Goal: Transaction & Acquisition: Purchase product/service

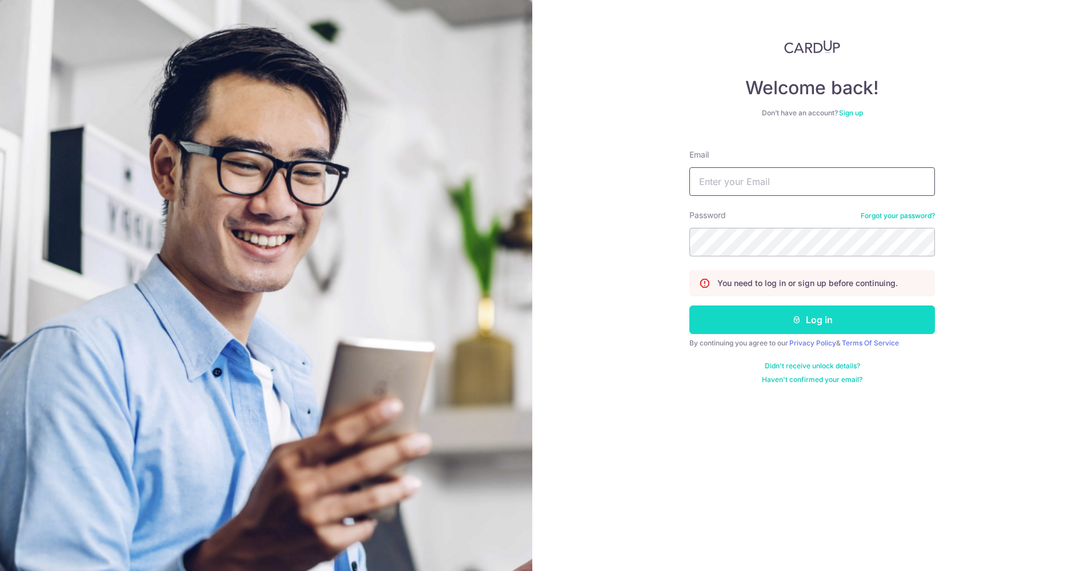
type input "ashlie_gwee@hotmail.com"
click at [822, 322] on button "Log in" at bounding box center [812, 319] width 246 height 29
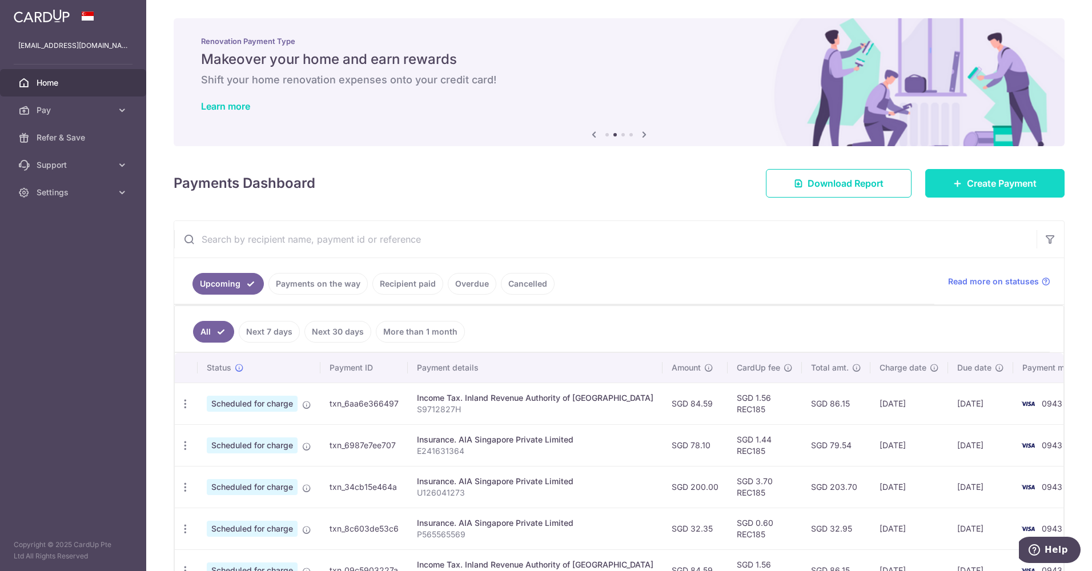
click at [1032, 193] on link "Create Payment" at bounding box center [994, 183] width 139 height 29
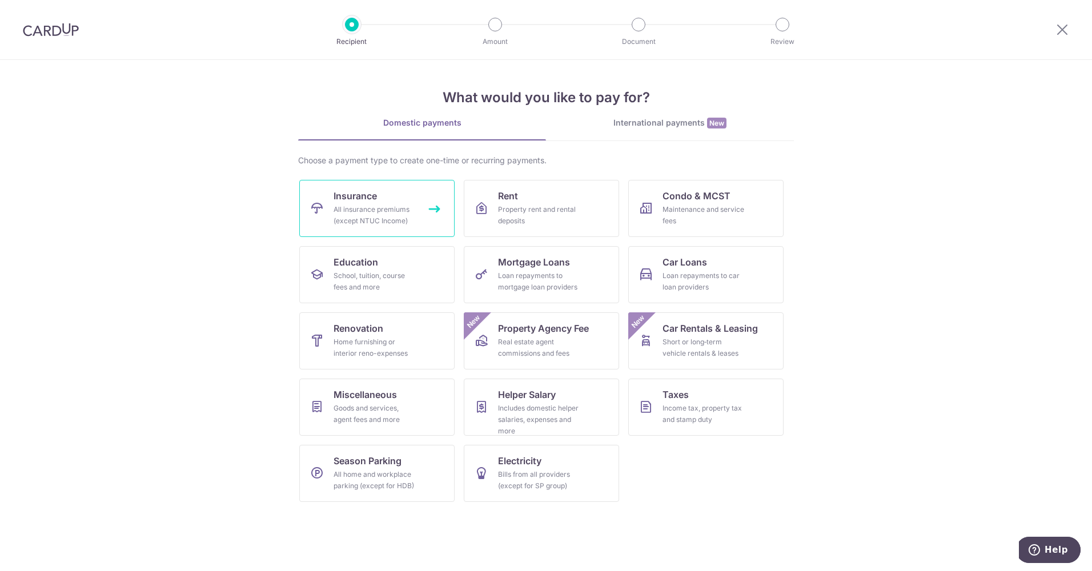
click at [381, 196] on link "Insurance All insurance premiums (except NTUC Income)" at bounding box center [376, 208] width 155 height 57
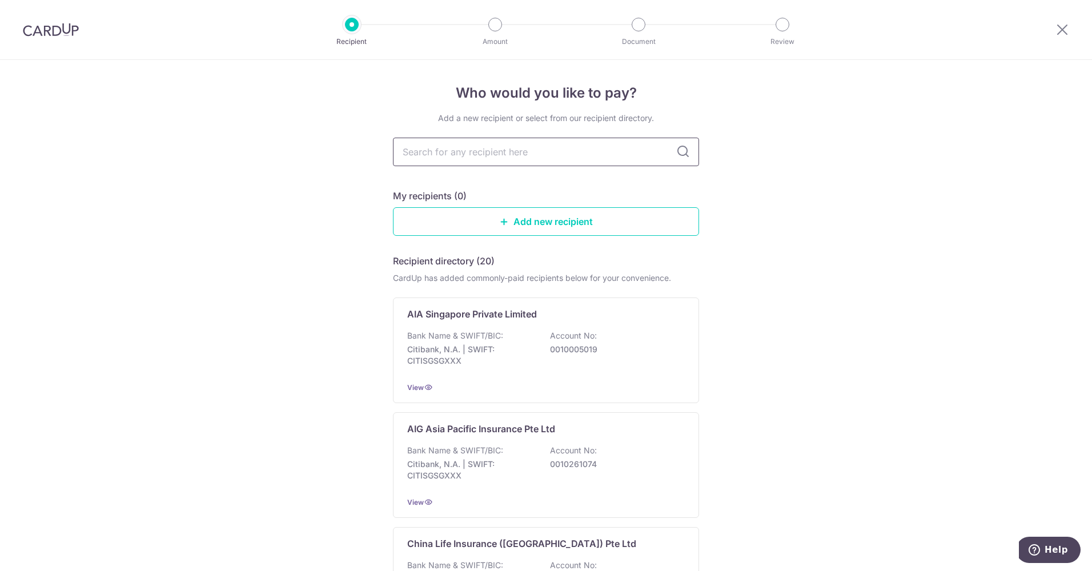
click at [534, 152] on input "text" at bounding box center [546, 152] width 306 height 29
click at [585, 339] on p "Account No:" at bounding box center [573, 335] width 47 height 11
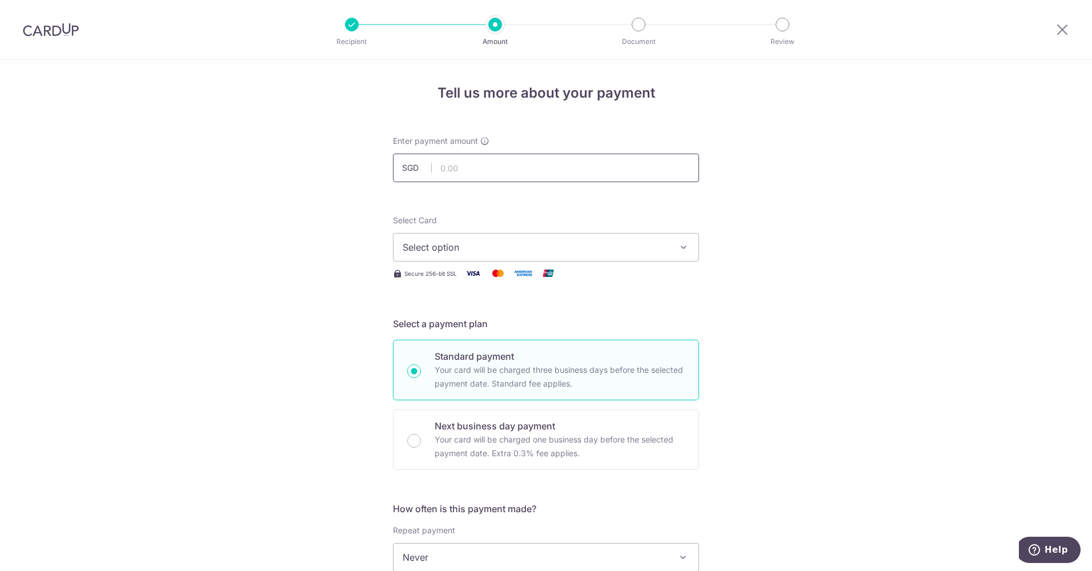
click at [462, 160] on input "text" at bounding box center [546, 168] width 306 height 29
type input "501.15"
drag, startPoint x: 301, startPoint y: 204, endPoint x: 335, endPoint y: 219, distance: 37.0
click at [301, 204] on div "Tell us more about your payment Enter payment amount SGD 501.15 501.15 Select C…" at bounding box center [546, 576] width 1092 height 1033
click at [452, 248] on span "Select option" at bounding box center [536, 247] width 266 height 14
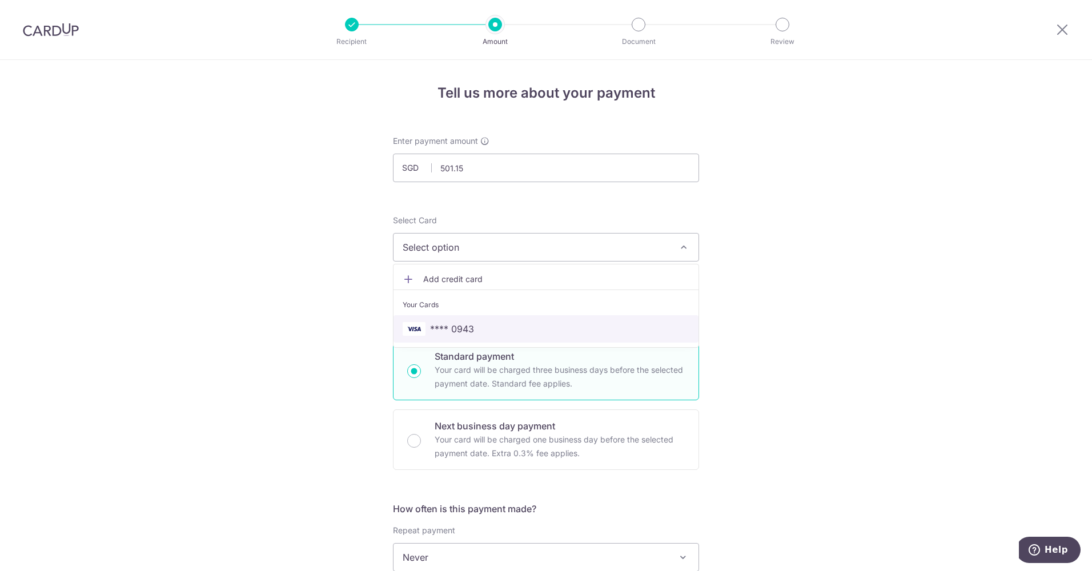
click at [477, 326] on span "**** 0943" at bounding box center [546, 329] width 287 height 14
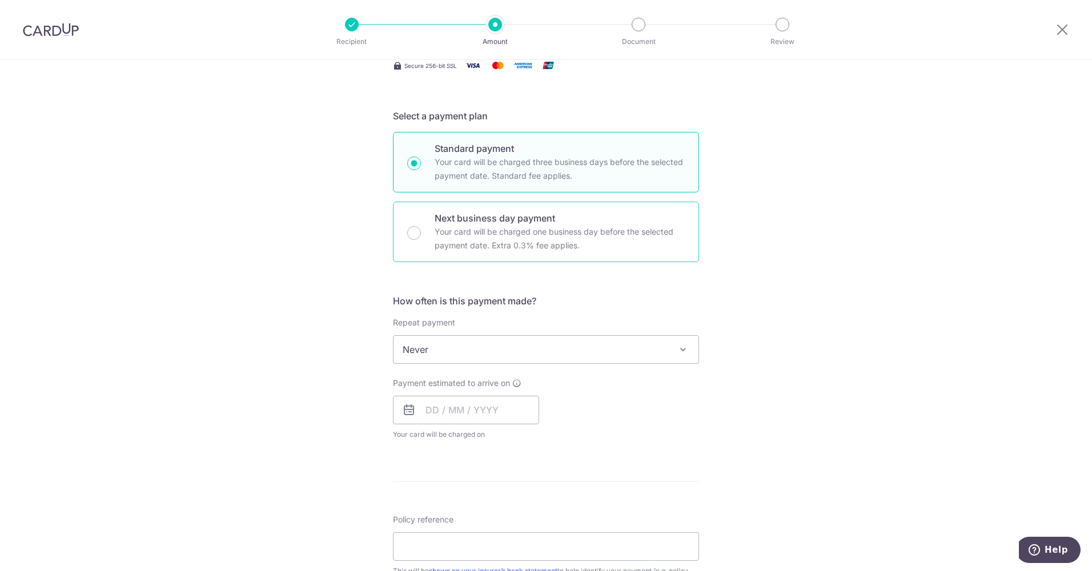
scroll to position [228, 0]
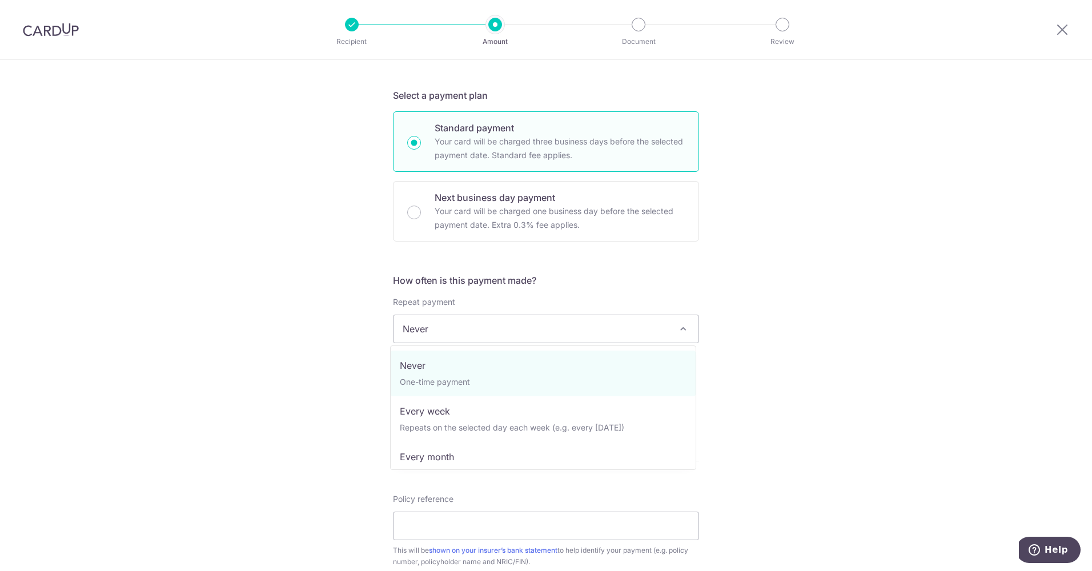
click at [589, 335] on span "Never" at bounding box center [545, 328] width 305 height 27
click at [799, 311] on div "Tell us more about your payment Enter payment amount SGD 501.15 501.15 Select C…" at bounding box center [546, 348] width 1092 height 1033
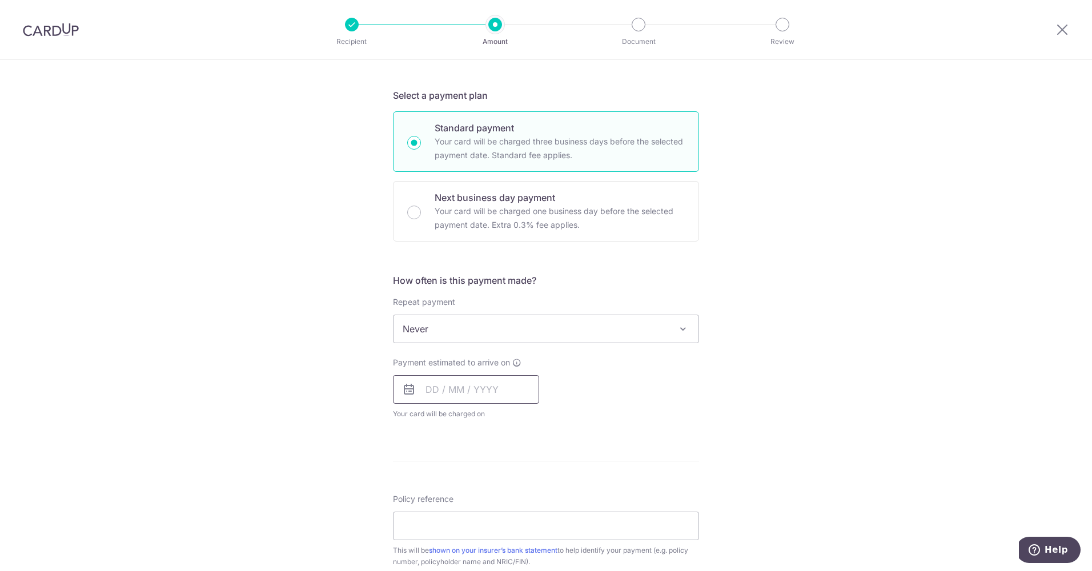
click at [484, 395] on input "text" at bounding box center [466, 389] width 146 height 29
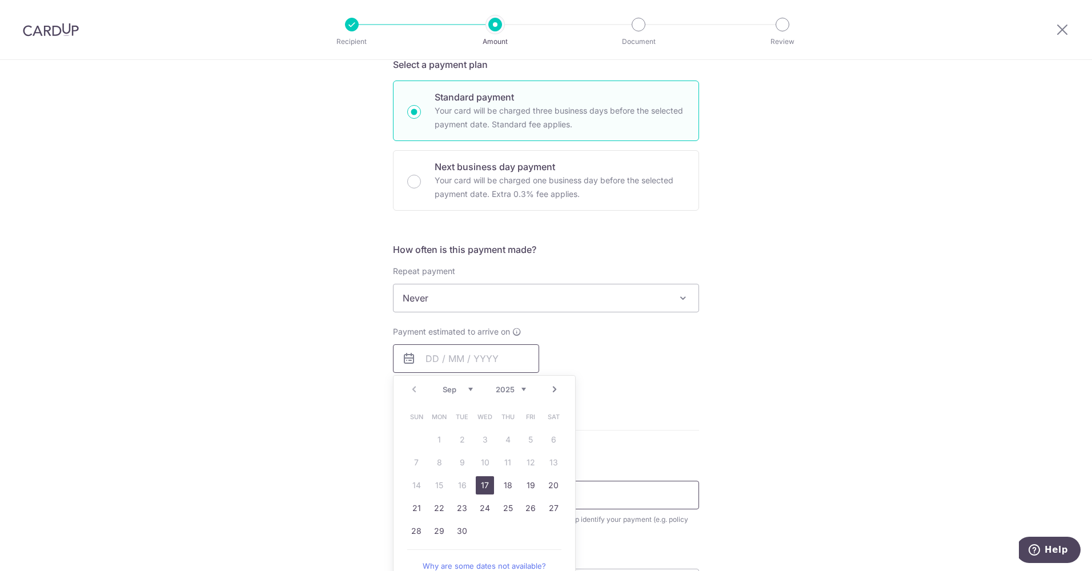
scroll to position [343, 0]
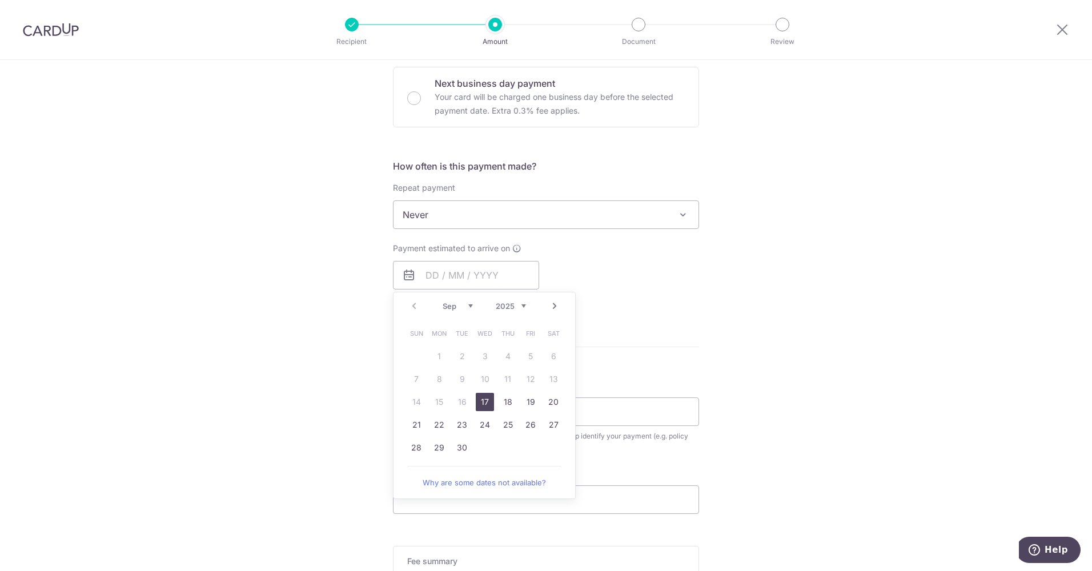
click at [480, 402] on link "17" at bounding box center [485, 402] width 18 height 18
type input "17/09/2025"
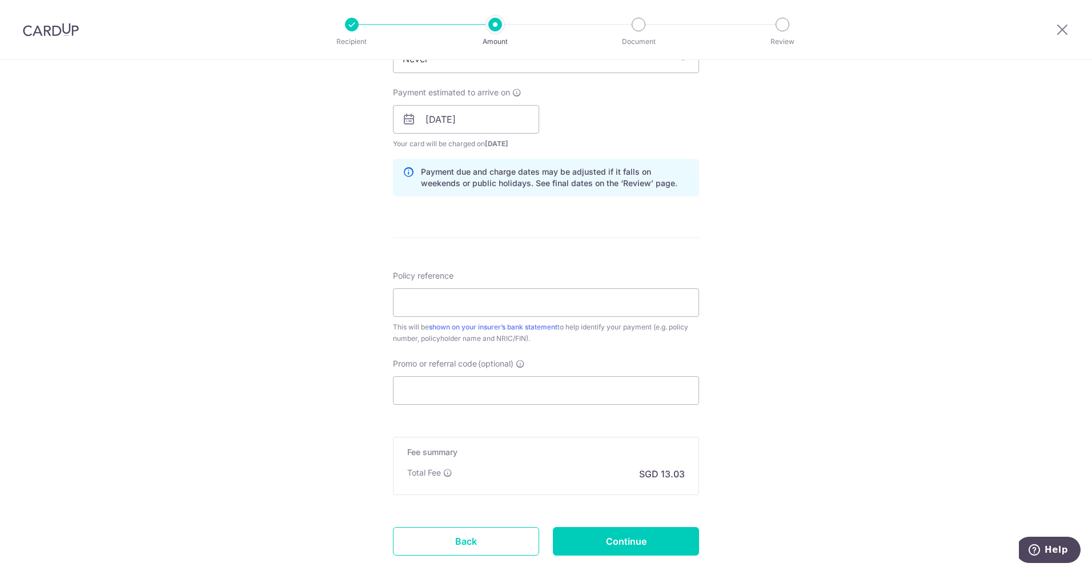
scroll to position [514, 0]
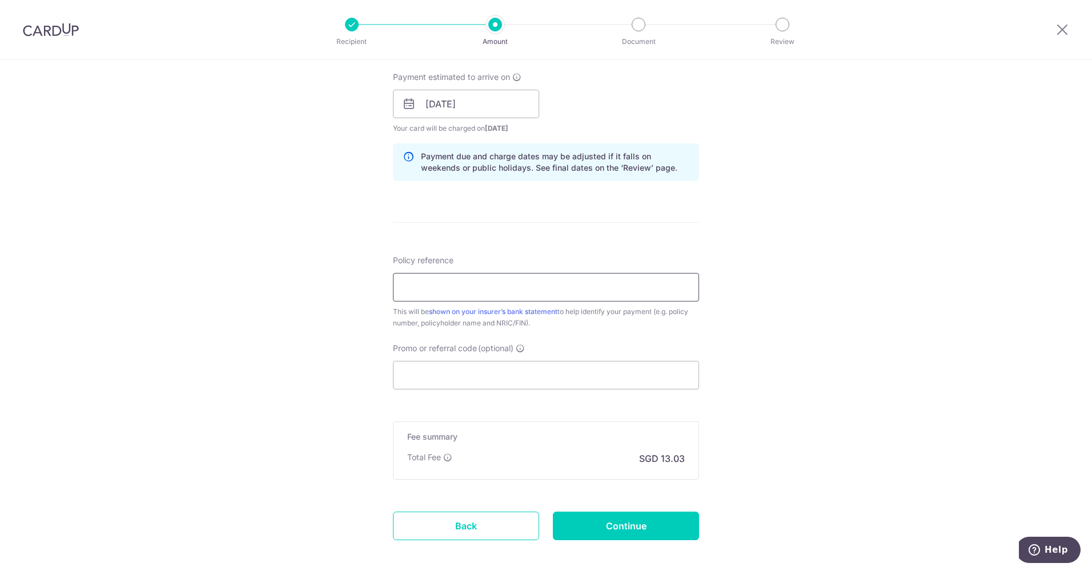
click at [521, 298] on input "Policy reference" at bounding box center [546, 287] width 306 height 29
type input "L549724274"
click at [834, 378] on div "Tell us more about your payment Enter payment amount SGD 501.15 501.15 Select C…" at bounding box center [546, 86] width 1092 height 1080
click at [492, 377] on input "Promo or referral code (optional)" at bounding box center [546, 375] width 306 height 29
paste input "OFF225"
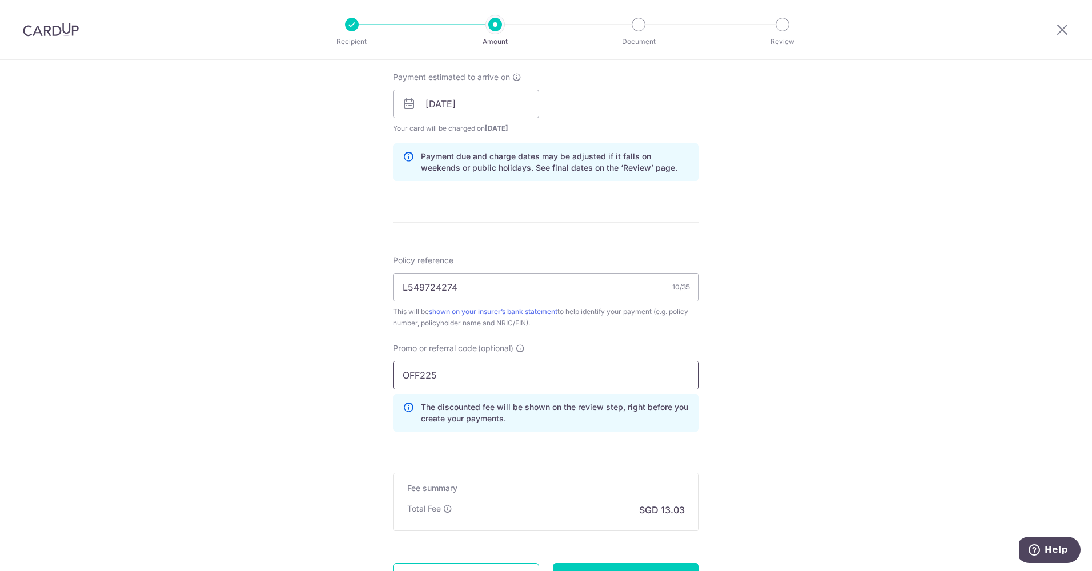
type input "OFF225"
drag, startPoint x: 772, startPoint y: 391, endPoint x: 761, endPoint y: 389, distance: 11.0
click at [771, 391] on div "Tell us more about your payment Enter payment amount SGD 501.15 501.15 Select C…" at bounding box center [546, 111] width 1092 height 1131
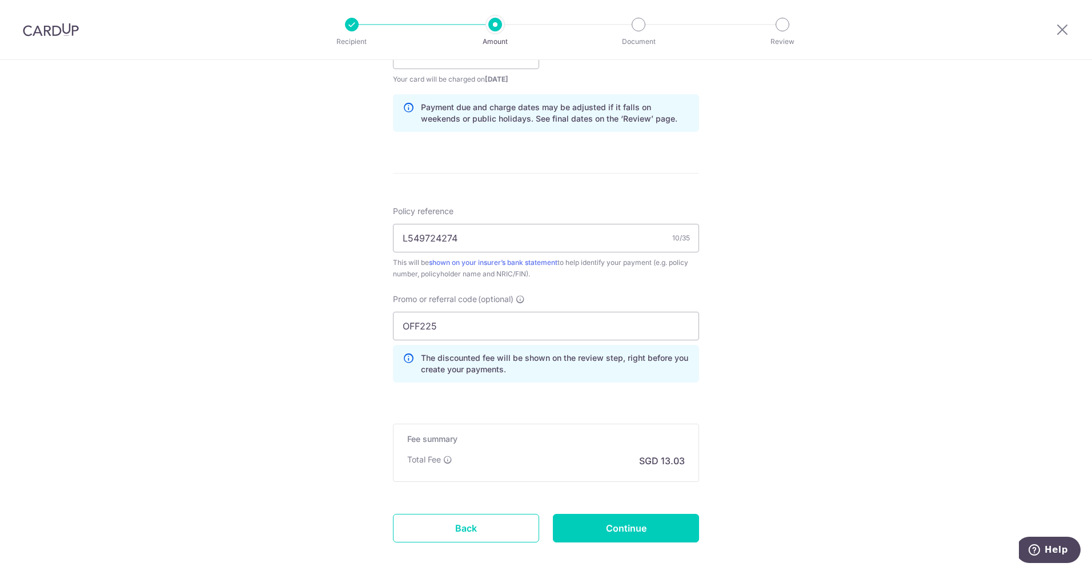
scroll to position [620, 0]
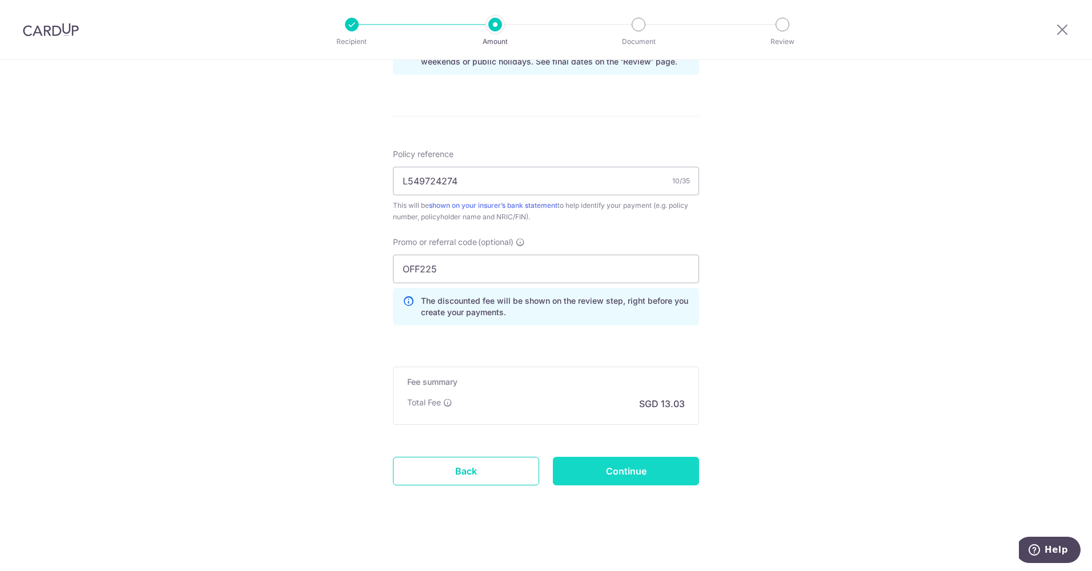
click at [645, 467] on input "Continue" at bounding box center [626, 471] width 146 height 29
type input "Create Schedule"
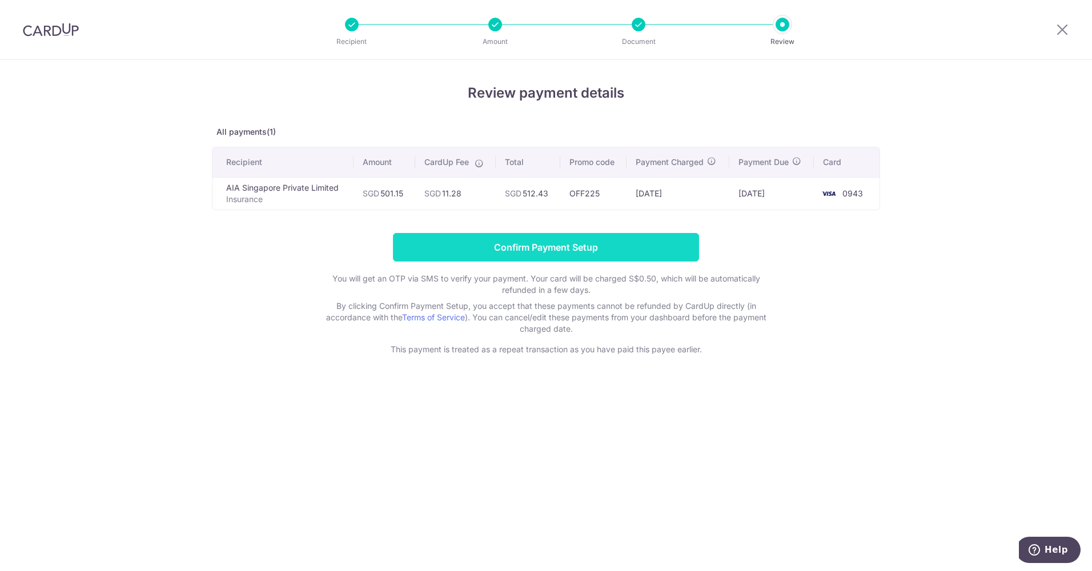
click at [522, 242] on input "Confirm Payment Setup" at bounding box center [546, 247] width 306 height 29
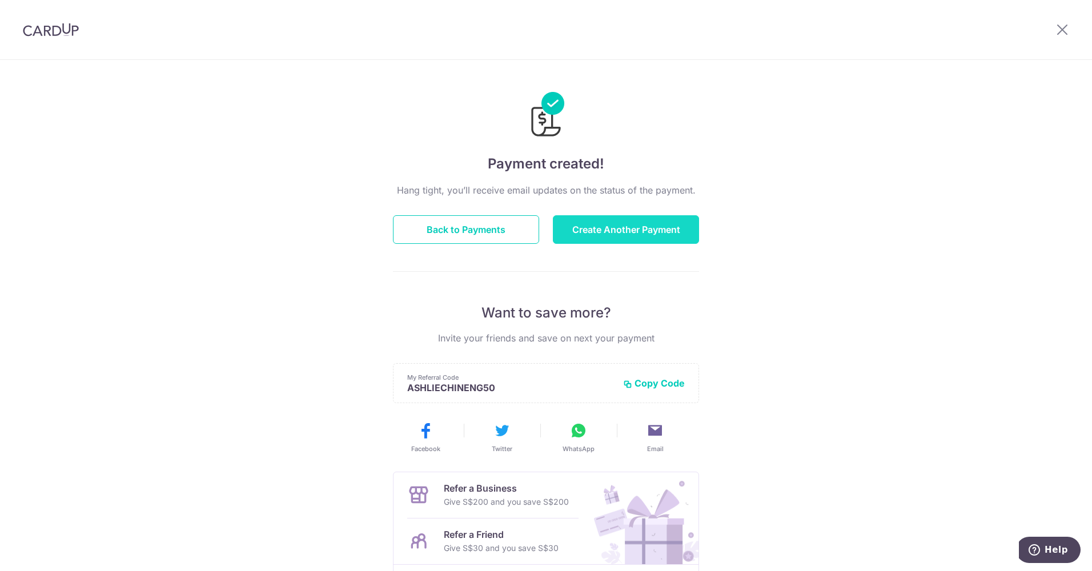
click at [589, 226] on button "Create Another Payment" at bounding box center [626, 229] width 146 height 29
